Goal: Information Seeking & Learning: Learn about a topic

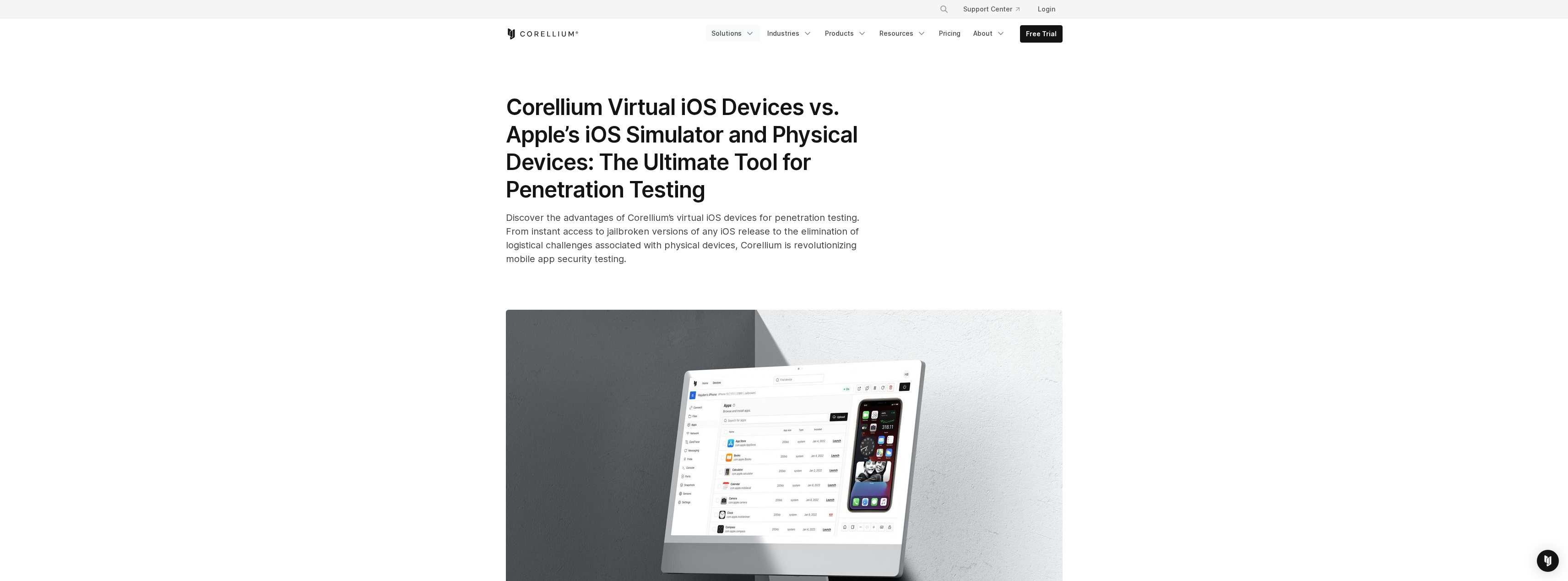
click at [754, 37] on icon "Navigation Menu" at bounding box center [749, 33] width 9 height 9
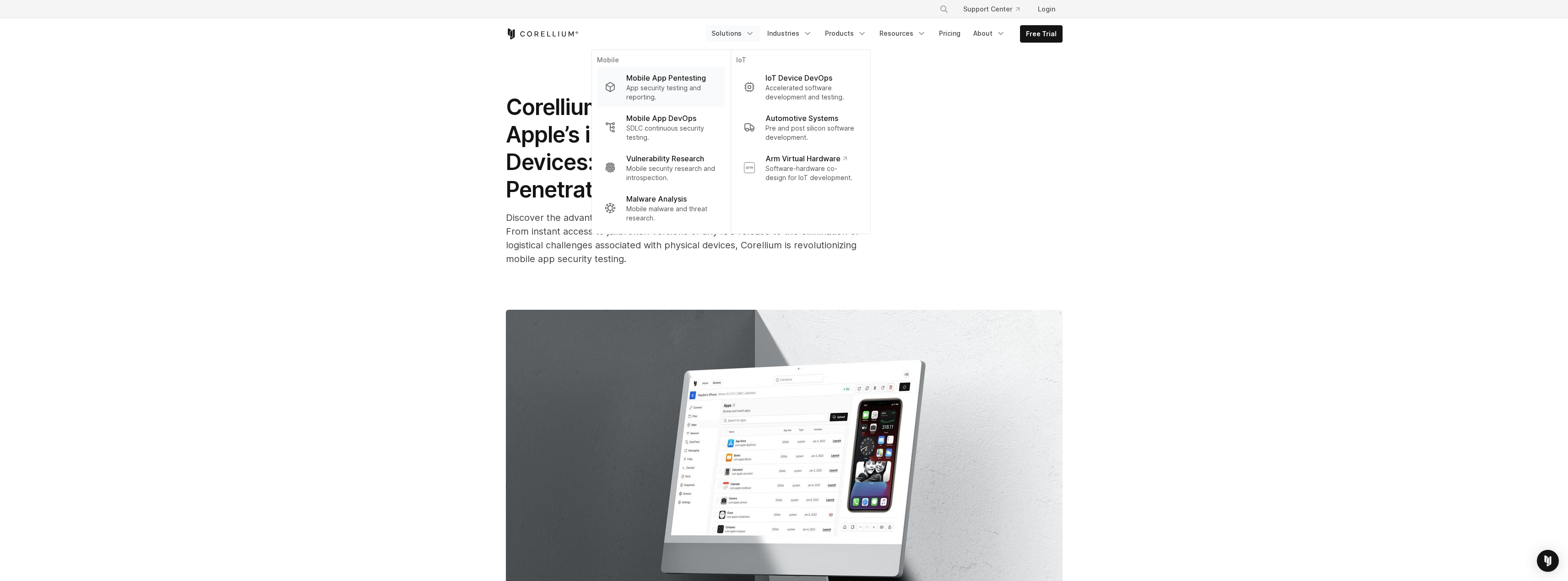
click at [682, 96] on p "App security testing and reporting." at bounding box center [672, 93] width 91 height 18
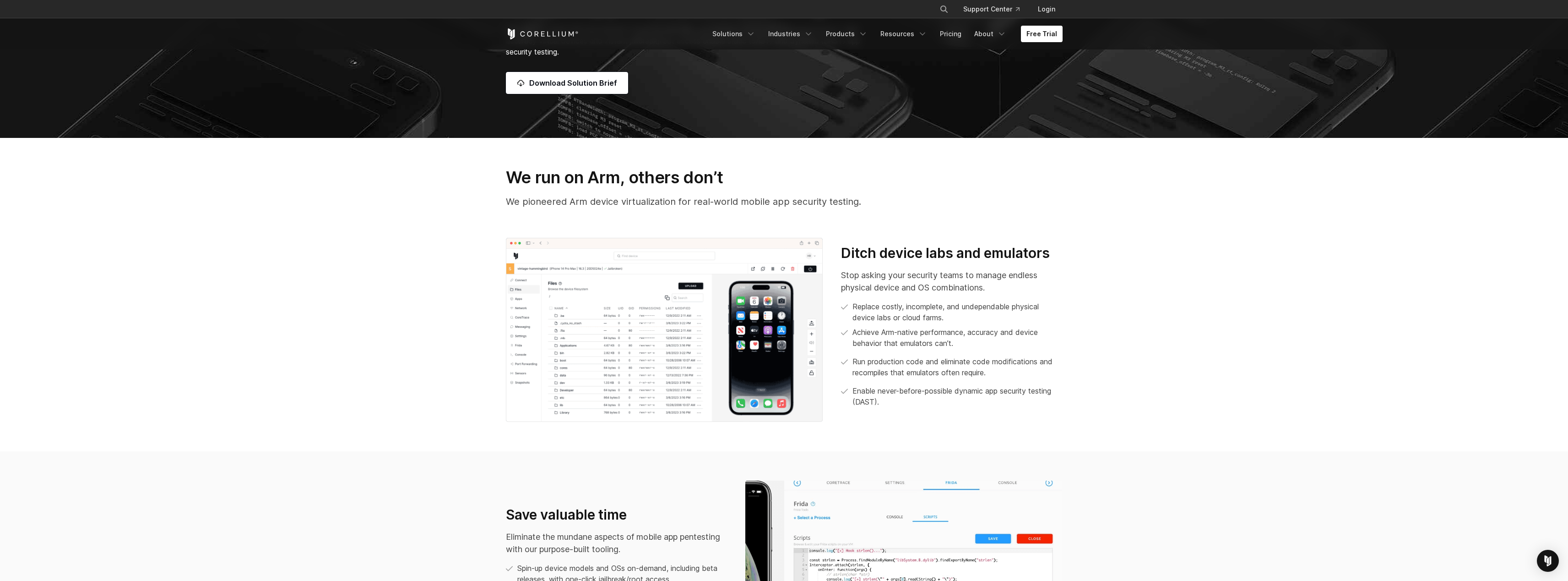
scroll to position [329, 0]
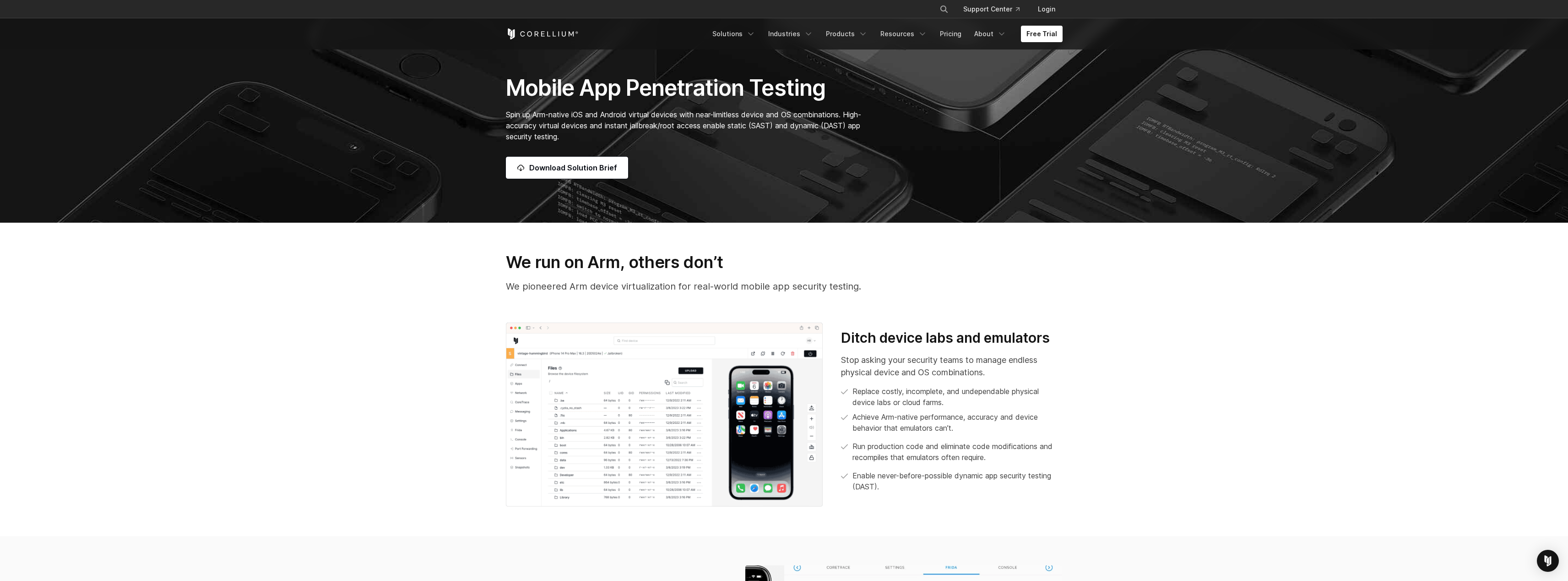
click at [779, 305] on div "We run on Arm, others don’t We pioneered Arm device virtualization for real-wor…" at bounding box center [784, 287] width 575 height 71
click at [779, 440] on img at bounding box center [664, 414] width 317 height 184
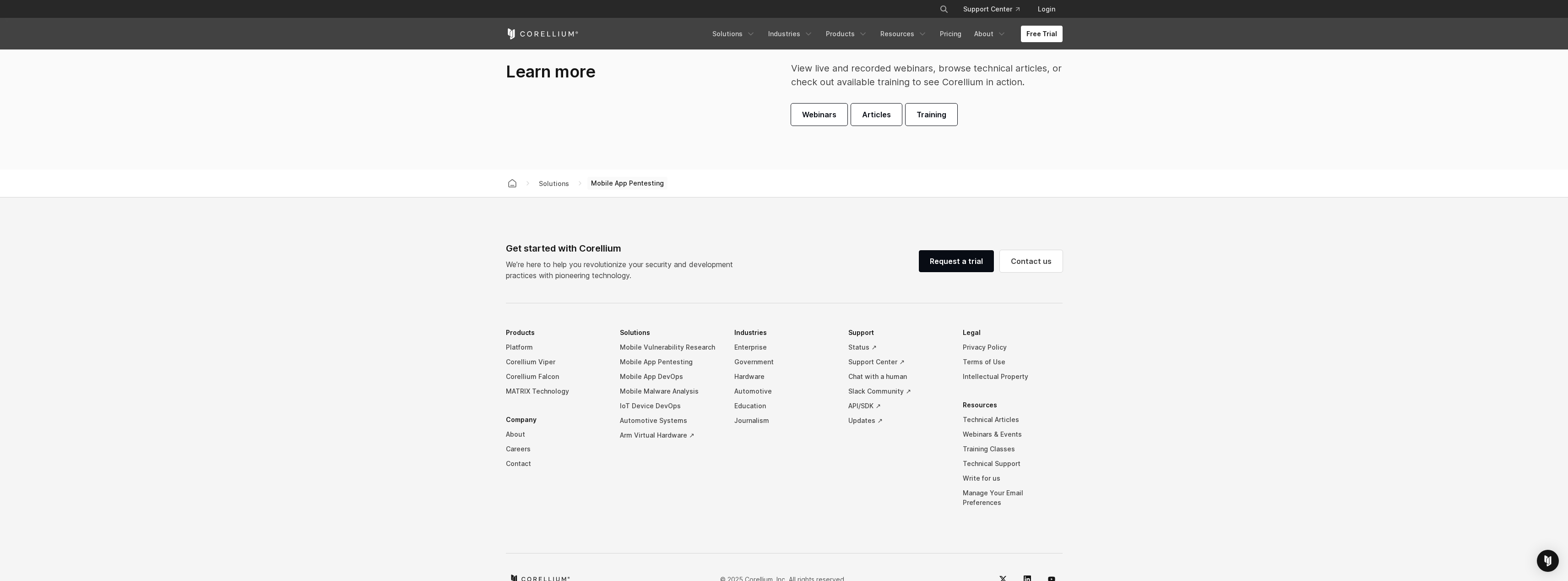
scroll to position [2887, 0]
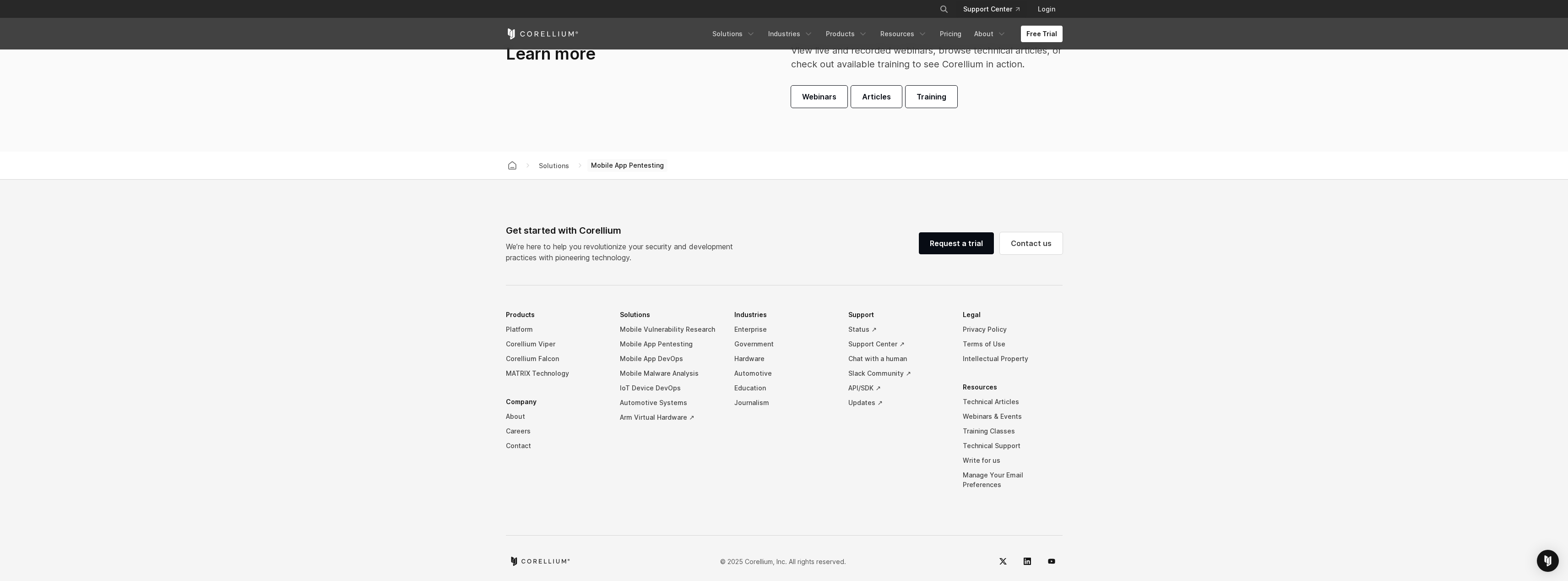
click at [1003, 9] on link "Support Center" at bounding box center [991, 9] width 71 height 16
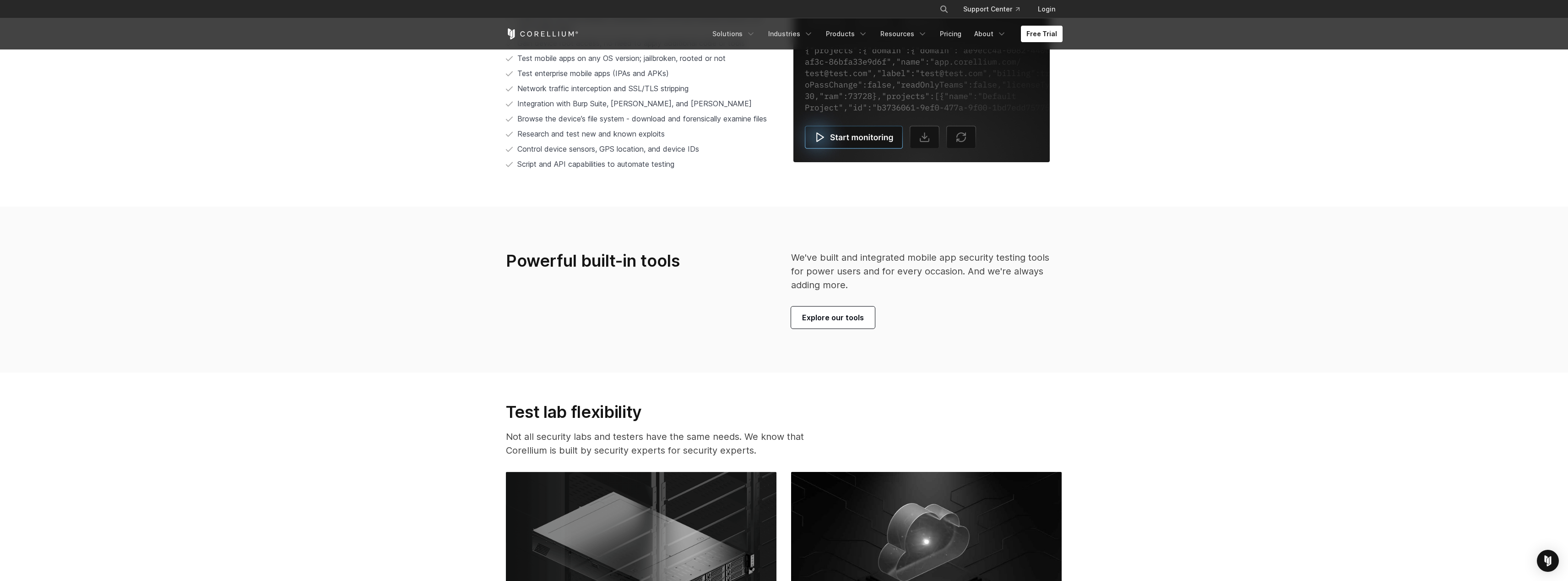
scroll to position [1468, 0]
